Goal: Information Seeking & Learning: Learn about a topic

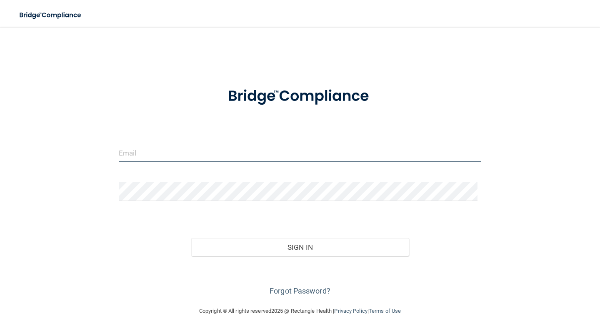
click at [163, 154] on input "email" at bounding box center [300, 152] width 363 height 19
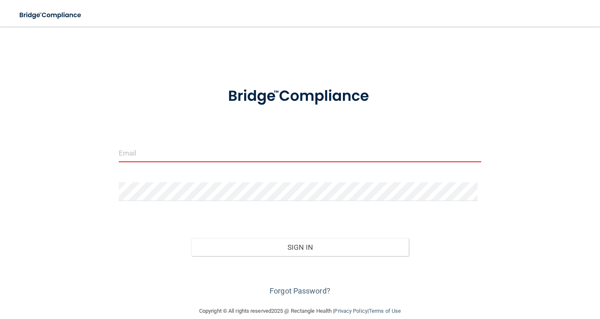
type input "[PERSON_NAME][EMAIL_ADDRESS][PERSON_NAME][DOMAIN_NAME]"
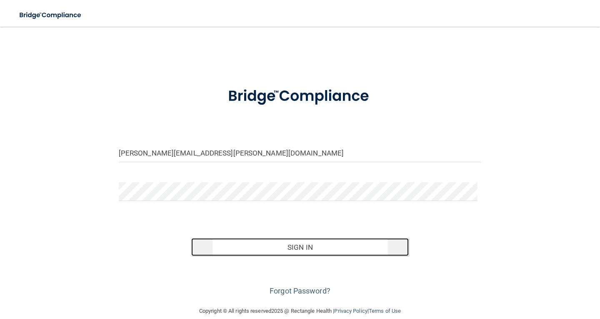
click at [286, 248] on button "Sign In" at bounding box center [300, 247] width 218 height 18
click at [289, 243] on button "Sign In" at bounding box center [300, 247] width 218 height 18
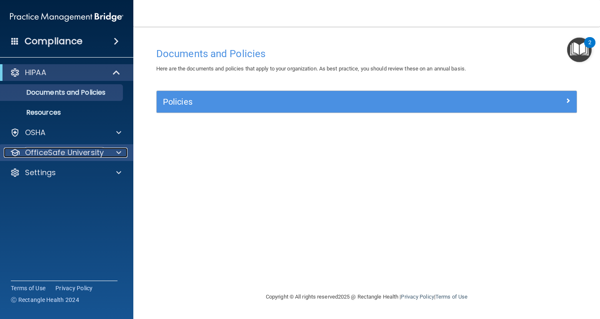
click at [118, 148] on span at bounding box center [118, 153] width 5 height 10
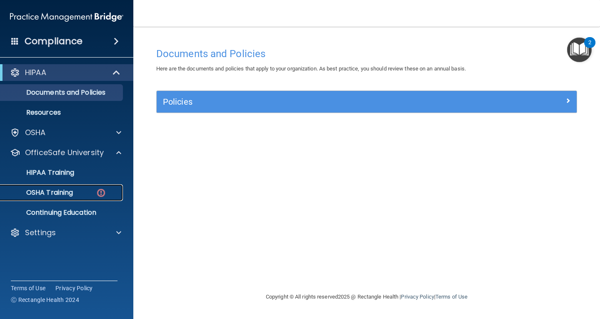
click at [95, 193] on div "OSHA Training" at bounding box center [62, 192] width 114 height 8
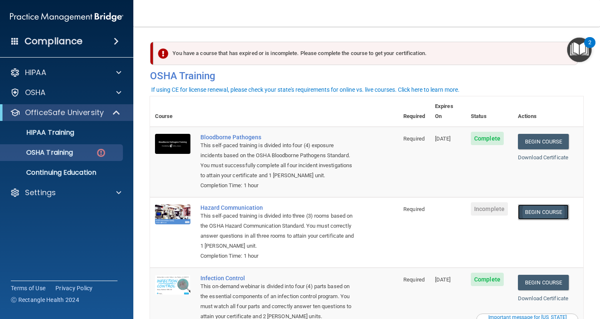
click at [537, 204] on link "Begin Course" at bounding box center [543, 211] width 51 height 15
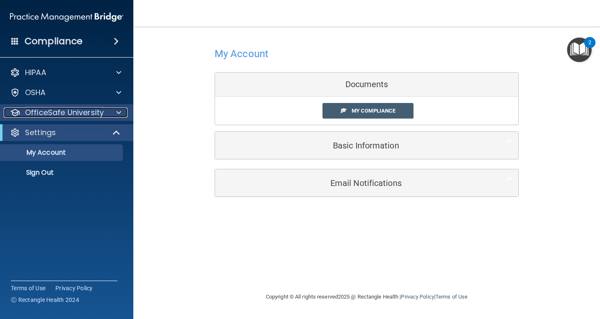
click at [117, 110] on span at bounding box center [118, 113] width 5 height 10
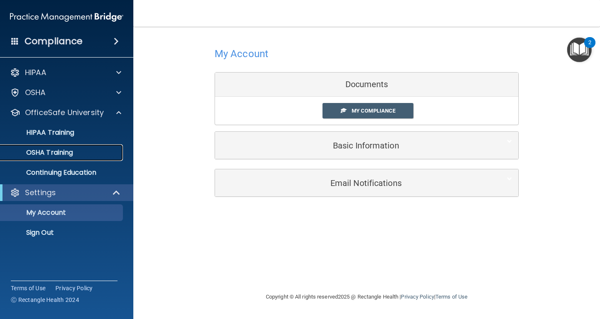
click at [90, 152] on div "OSHA Training" at bounding box center [62, 152] width 114 height 8
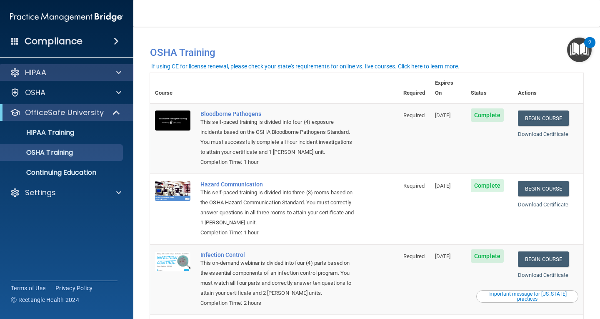
click at [109, 67] on div "HIPAA" at bounding box center [67, 72] width 134 height 17
click at [120, 71] on span at bounding box center [118, 73] width 5 height 10
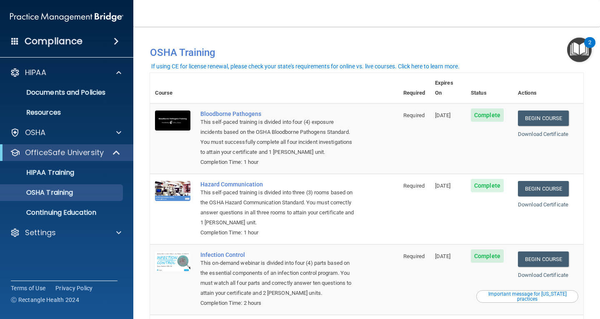
click at [577, 55] on img "Open Resource Center, 2 new notifications" at bounding box center [579, 50] width 25 height 25
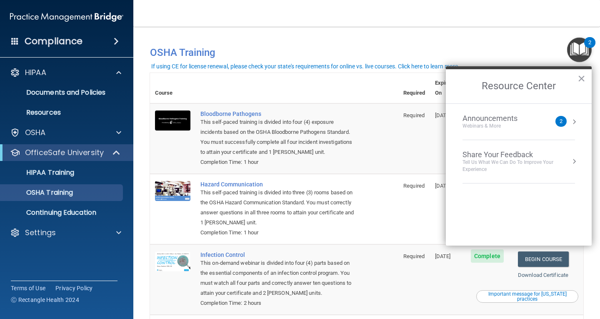
click at [565, 121] on div "2" at bounding box center [561, 121] width 11 height 11
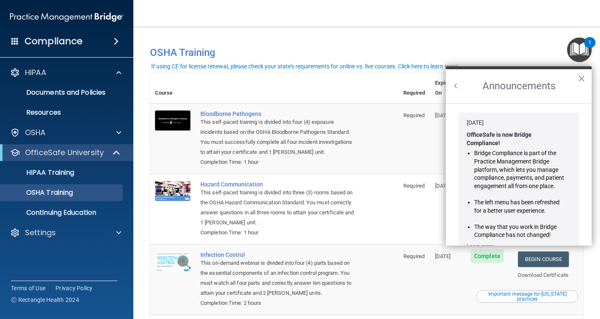
scroll to position [146, 0]
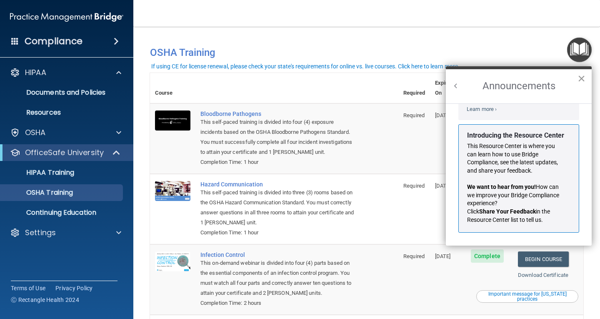
click at [583, 77] on button "×" at bounding box center [582, 78] width 8 height 13
